Goal: Find specific page/section: Find specific page/section

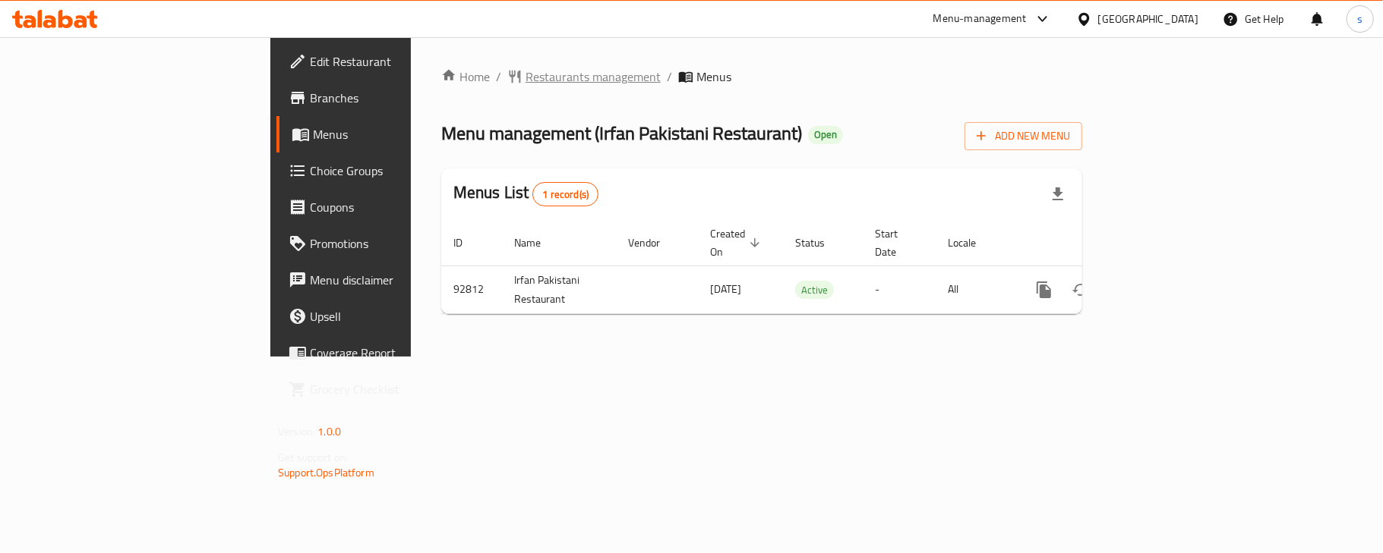
click at [525, 68] on span "Restaurants management" at bounding box center [592, 77] width 135 height 18
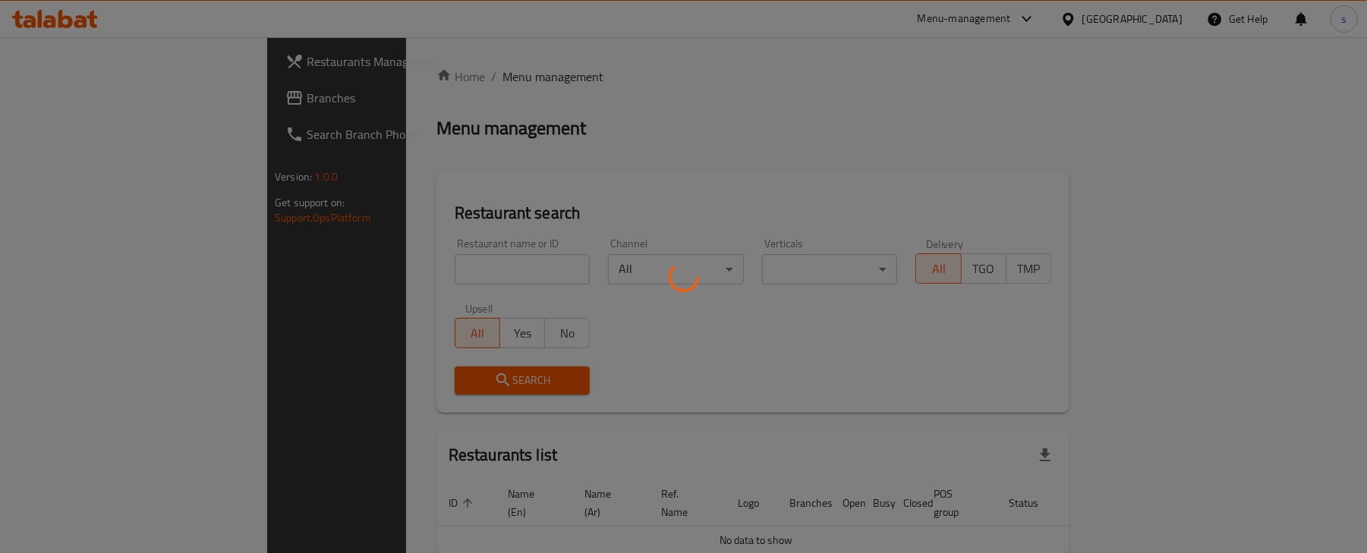
click at [292, 270] on div at bounding box center [683, 276] width 1367 height 553
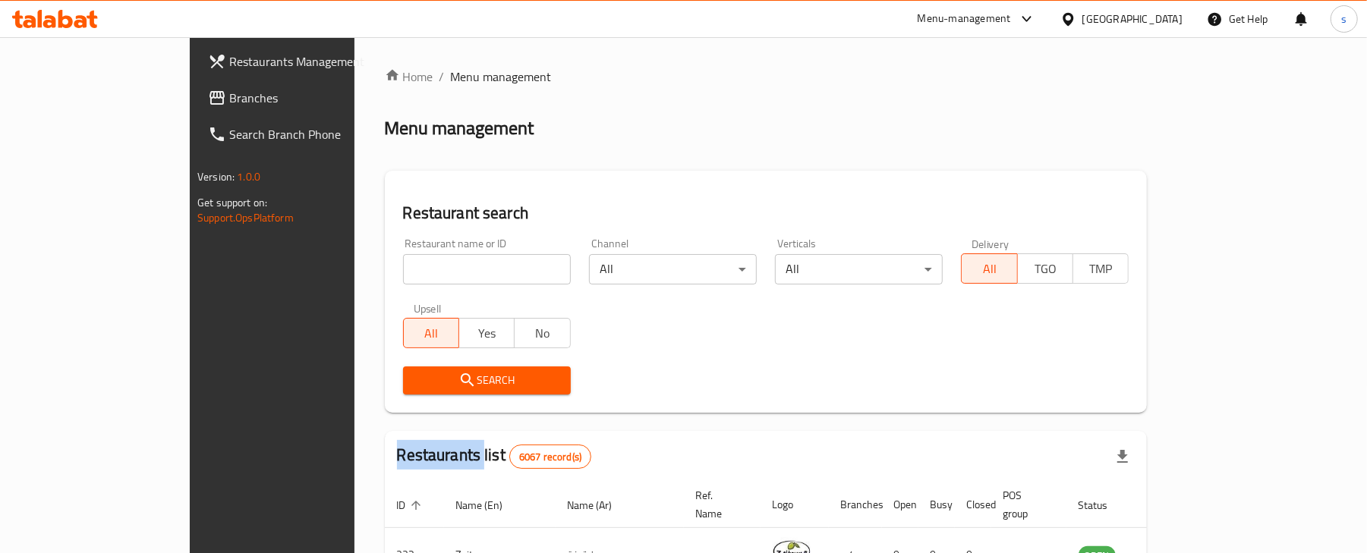
click at [385, 270] on div "Home / Menu management Menu management Restaurant search Restaurant name or ID …" at bounding box center [766, 529] width 763 height 922
click at [403, 271] on input "search" at bounding box center [487, 269] width 168 height 30
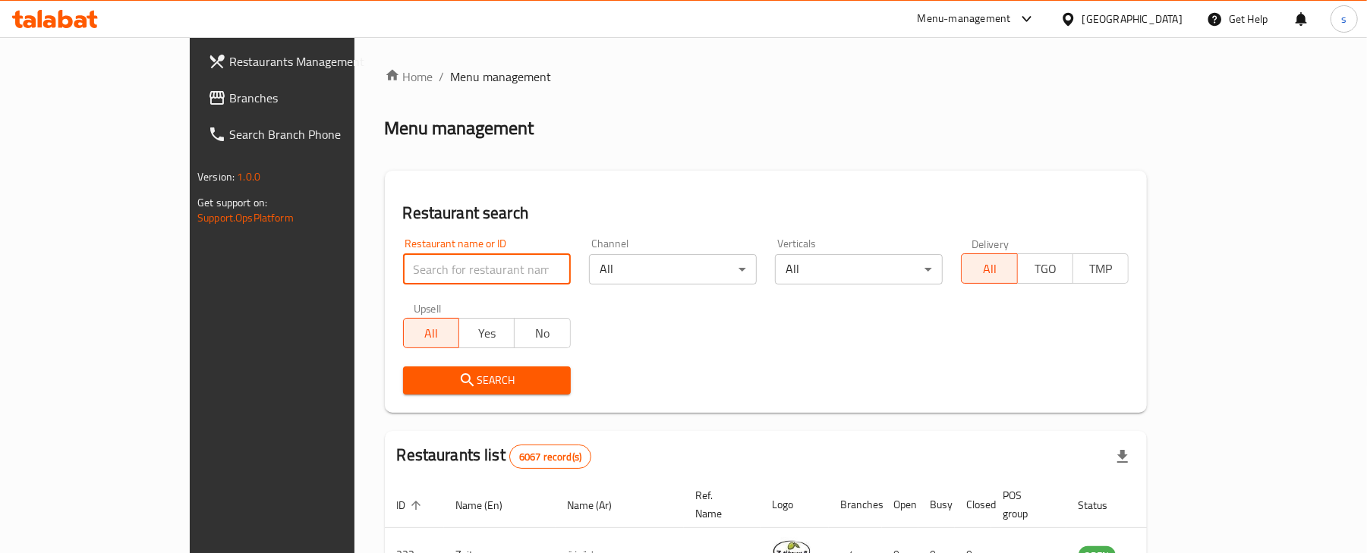
paste input "601747"
type input "601747"
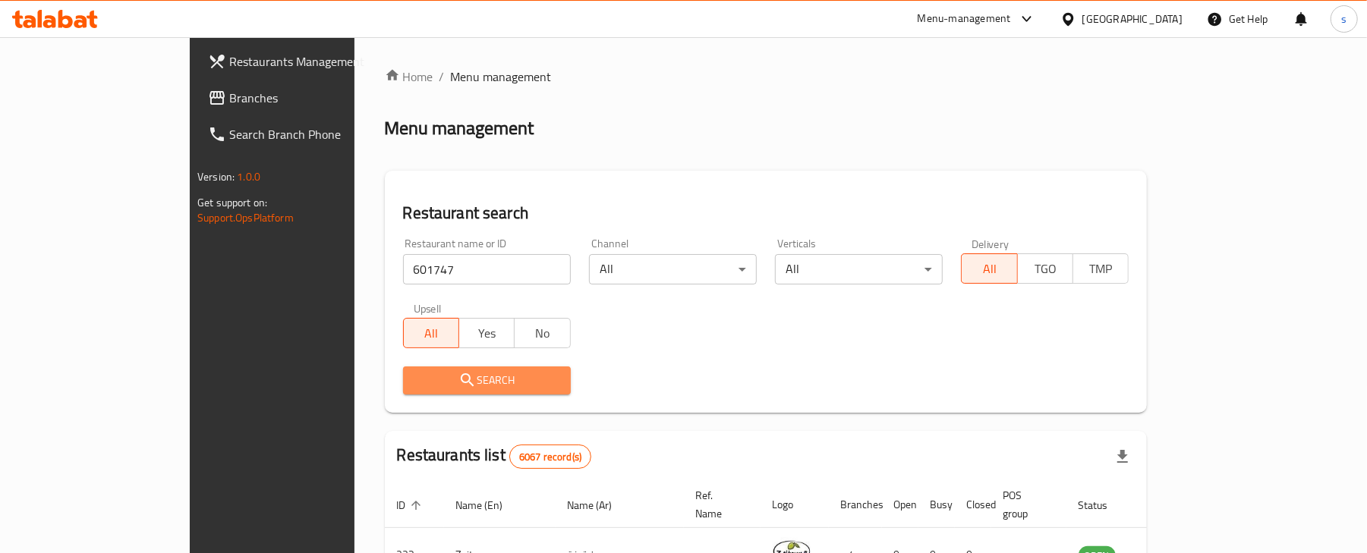
click at [415, 380] on span "Search" at bounding box center [486, 380] width 143 height 19
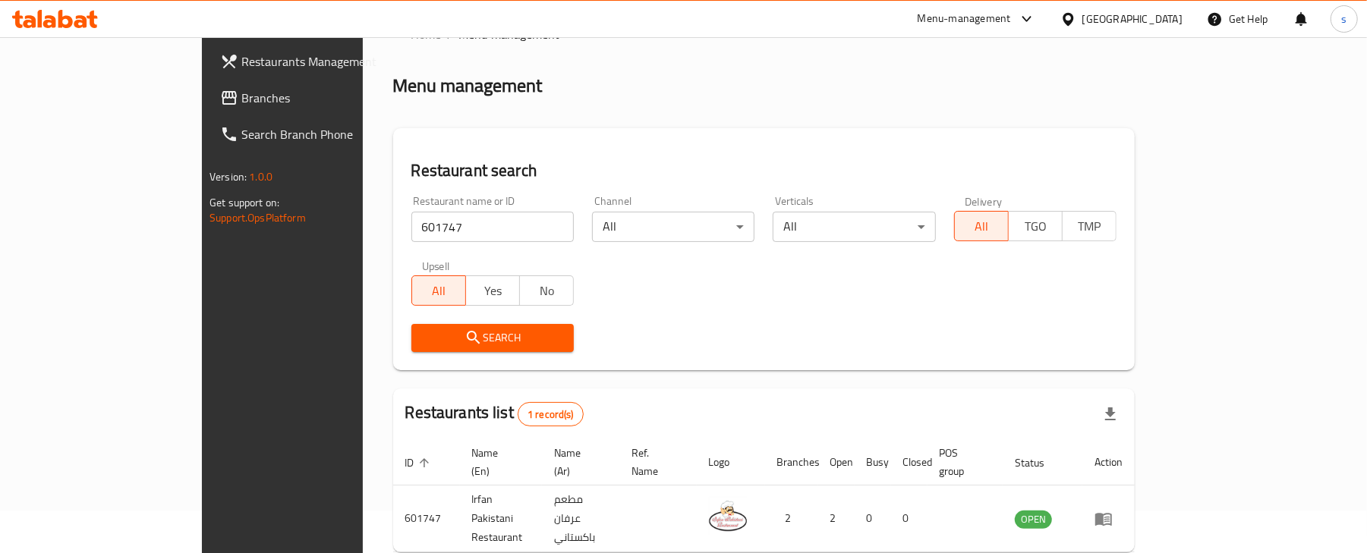
scroll to position [95, 0]
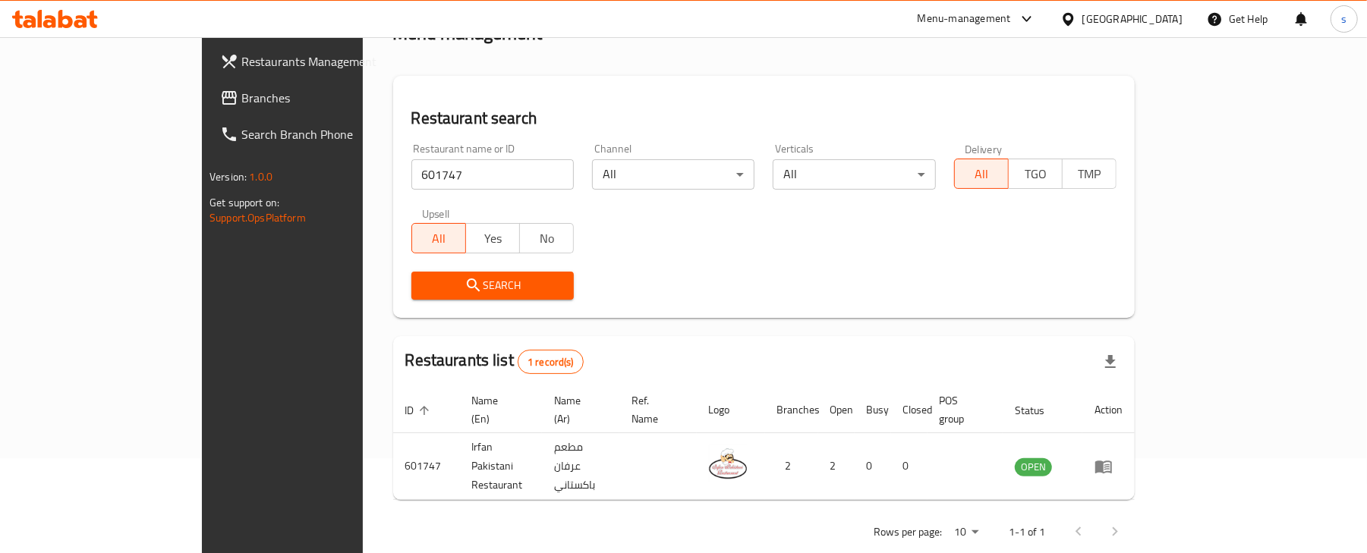
click at [241, 99] on span "Branches" at bounding box center [329, 98] width 177 height 18
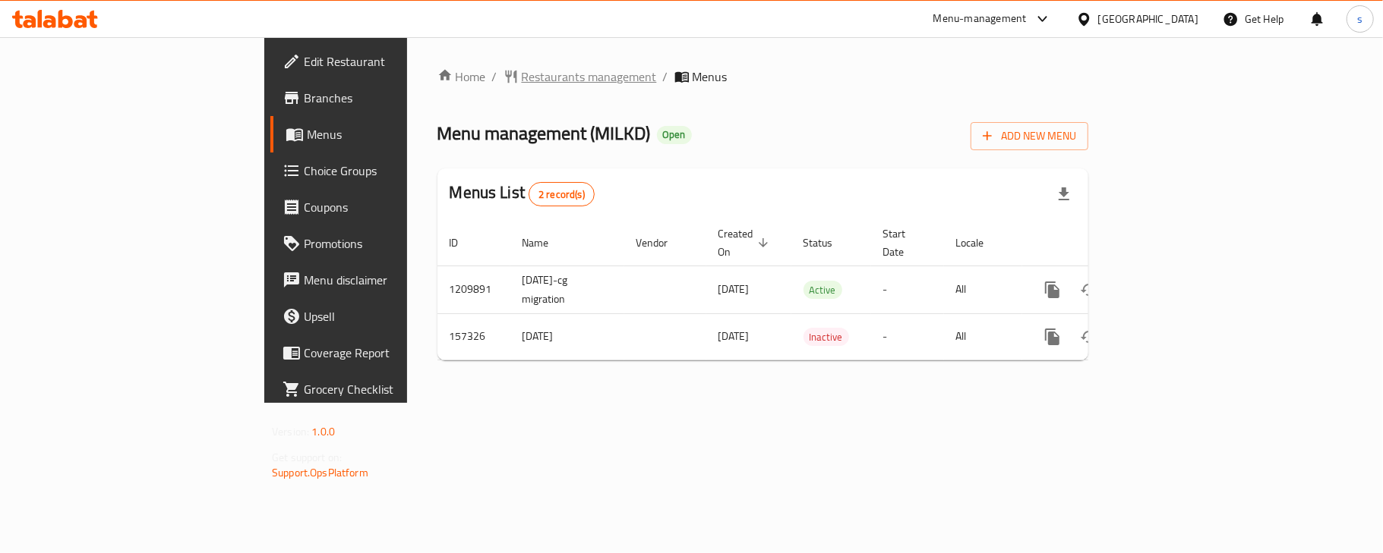
click at [522, 80] on span "Restaurants management" at bounding box center [589, 77] width 135 height 18
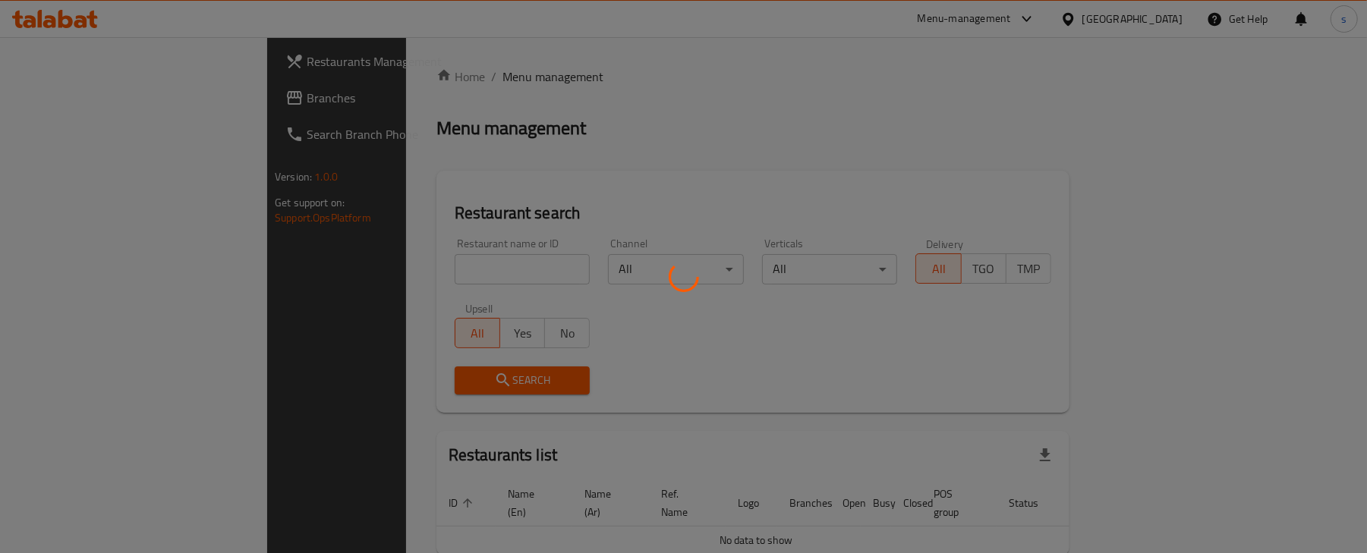
click at [465, 80] on div at bounding box center [683, 276] width 1367 height 553
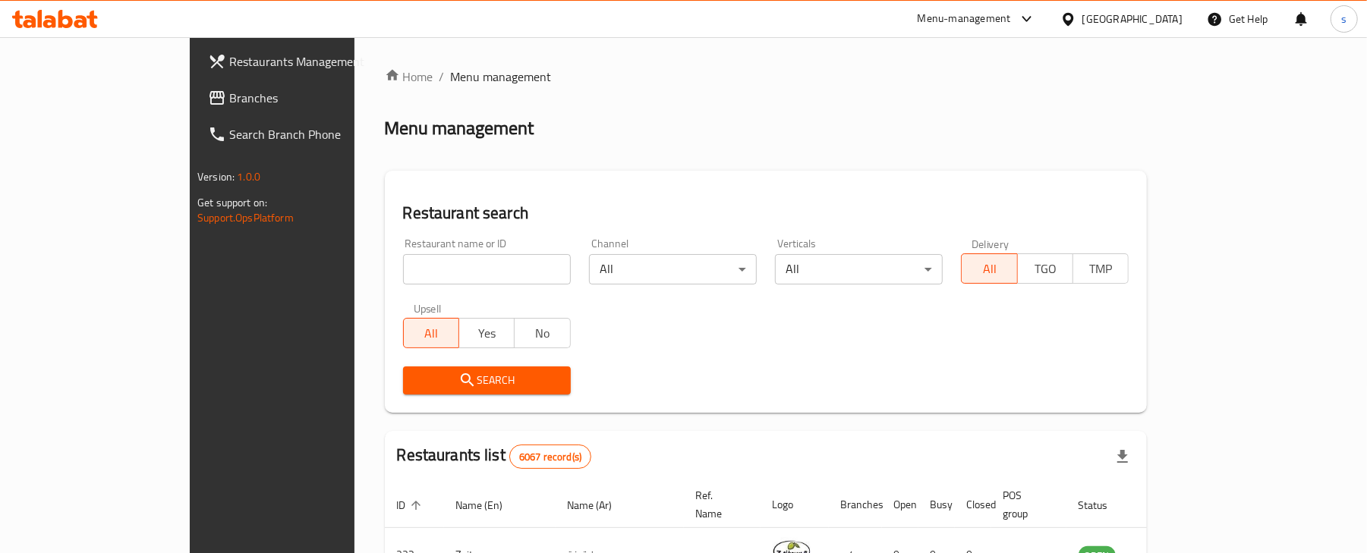
click at [426, 96] on div "Home / Menu management Menu management Restaurant search Restaurant name or ID …" at bounding box center [766, 529] width 763 height 922
paste input "615157"
type input "615157"
click at [443, 380] on span "Search" at bounding box center [486, 380] width 143 height 19
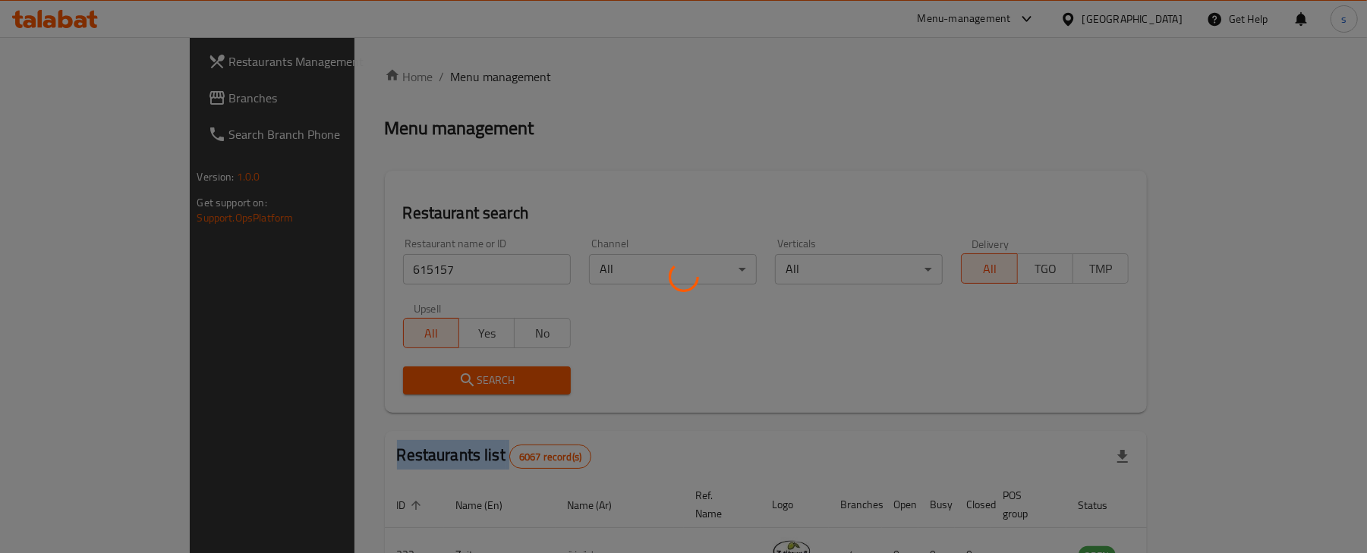
click at [443, 380] on div at bounding box center [683, 276] width 1367 height 553
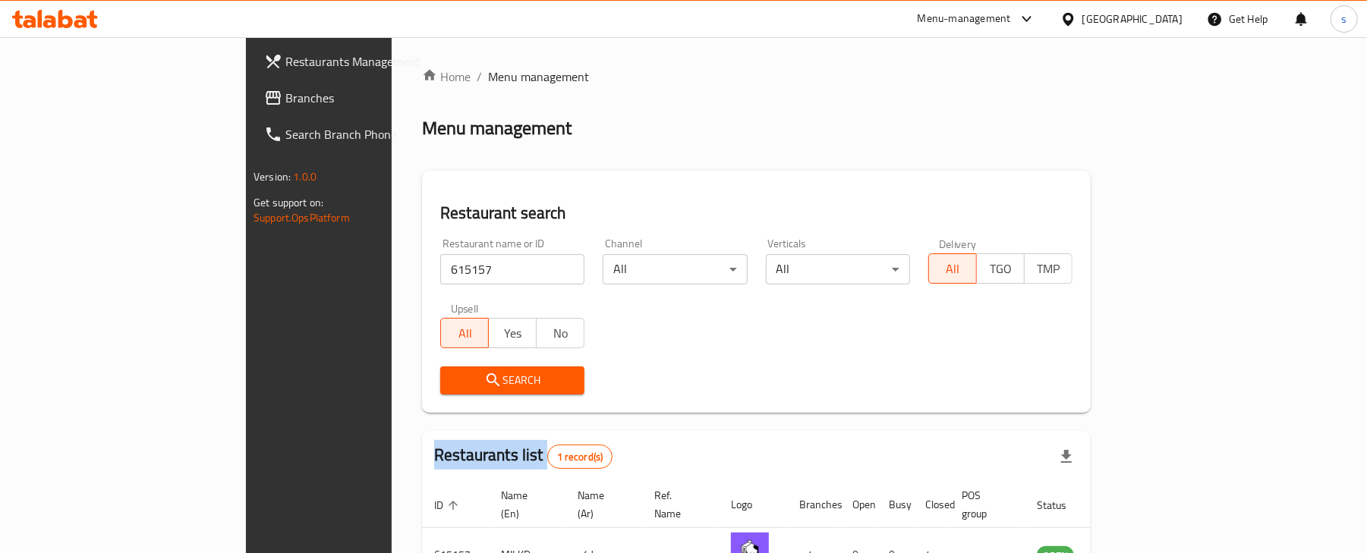
scroll to position [95, 0]
